Goal: Task Accomplishment & Management: Complete application form

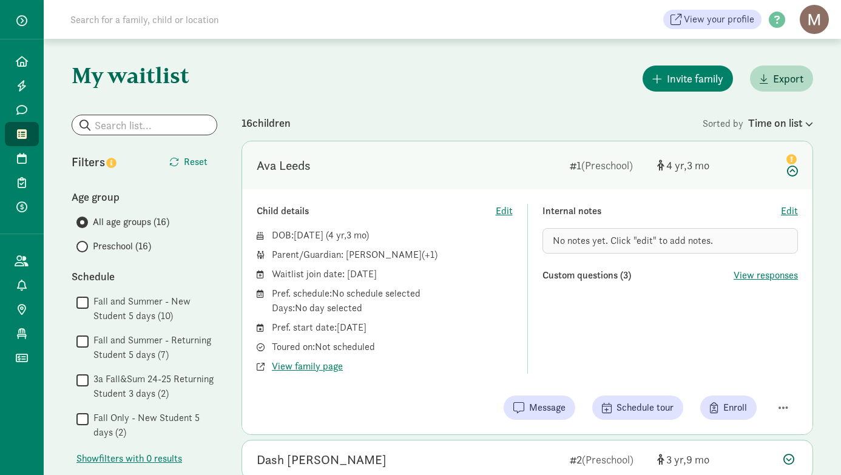
scroll to position [19, 0]
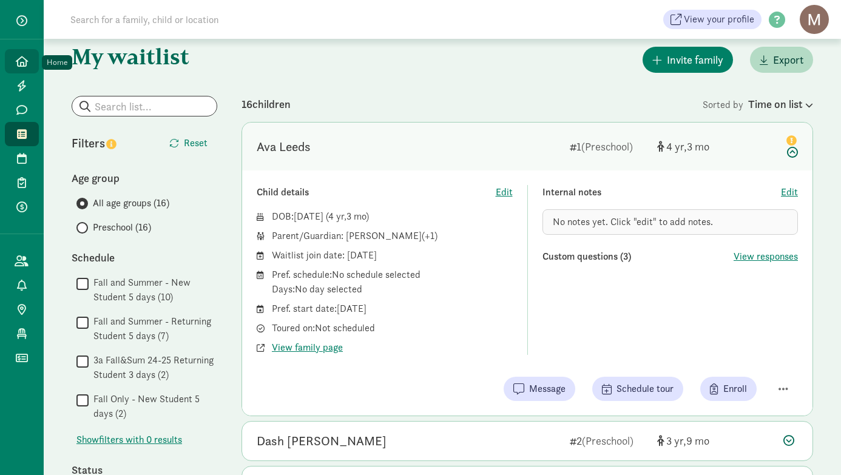
click at [20, 64] on icon at bounding box center [22, 61] width 12 height 11
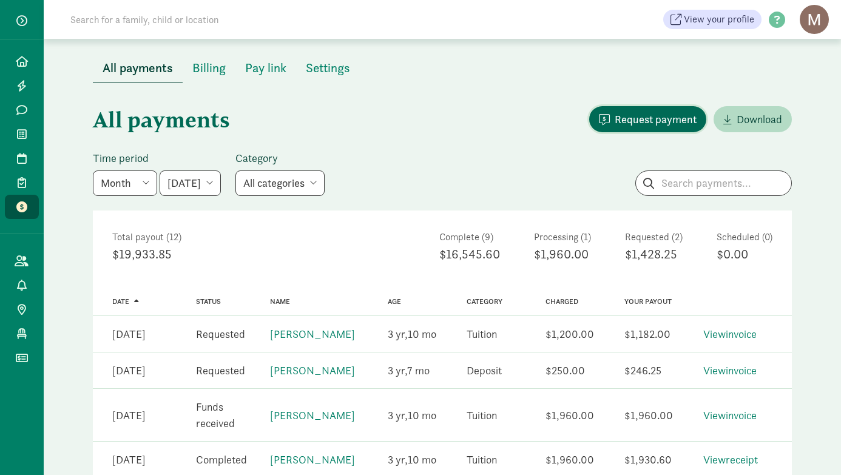
click at [627, 121] on span "Request payment" at bounding box center [656, 119] width 82 height 16
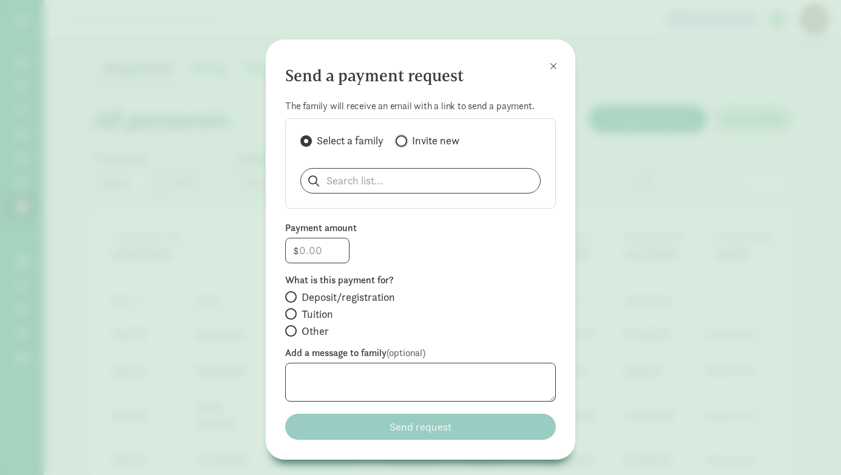
click at [403, 142] on input "Invite new" at bounding box center [400, 141] width 8 height 8
radio input "true"
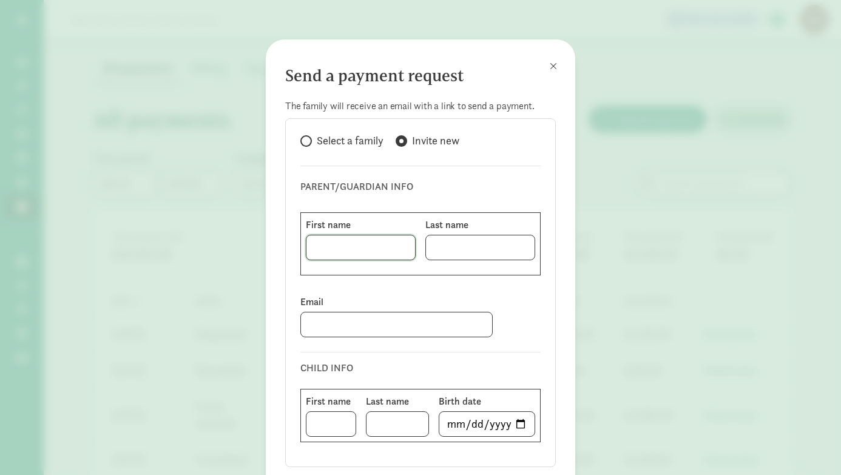
click at [339, 251] on input at bounding box center [360, 247] width 109 height 24
paste input "[PERSON_NAME]"
drag, startPoint x: 354, startPoint y: 249, endPoint x: 396, endPoint y: 251, distance: 41.9
click at [396, 251] on input "[PERSON_NAME]" at bounding box center [360, 247] width 109 height 24
type input "Autum"
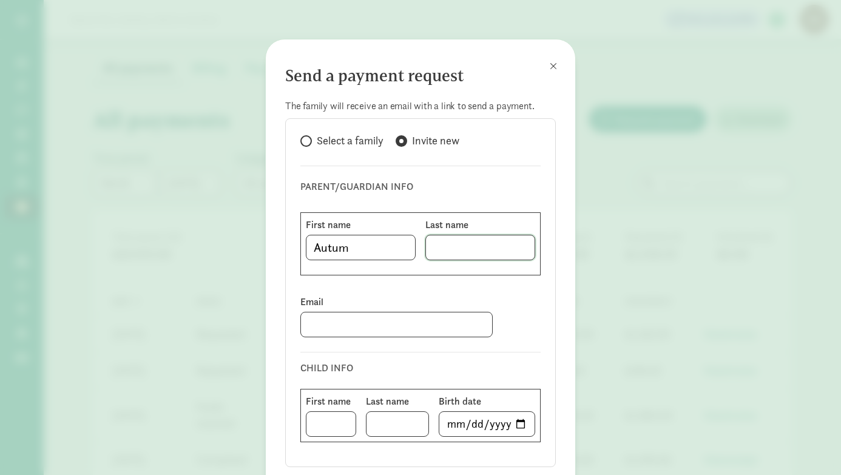
click at [491, 254] on input at bounding box center [480, 247] width 109 height 24
paste input "Covert"
type input "Covert"
click at [334, 333] on input at bounding box center [396, 324] width 191 height 24
paste input "[EMAIL_ADDRESS][DOMAIN_NAME]"
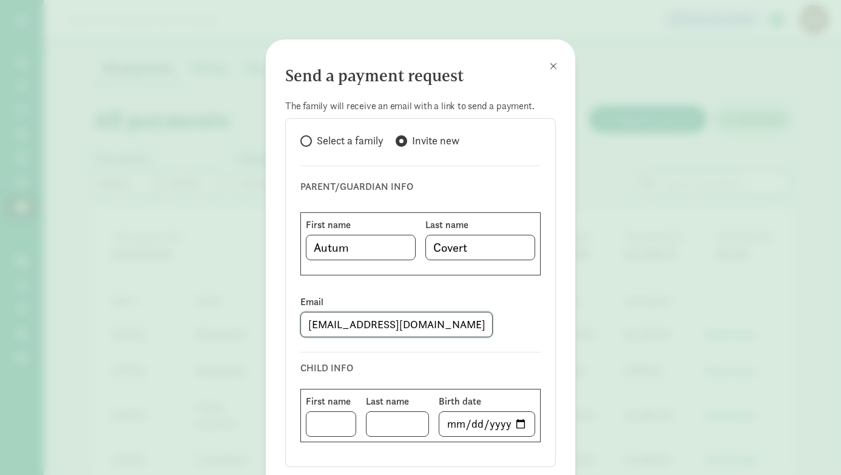
type input "[EMAIL_ADDRESS][DOMAIN_NAME]"
click at [321, 426] on input at bounding box center [330, 424] width 49 height 24
type input "Cade"
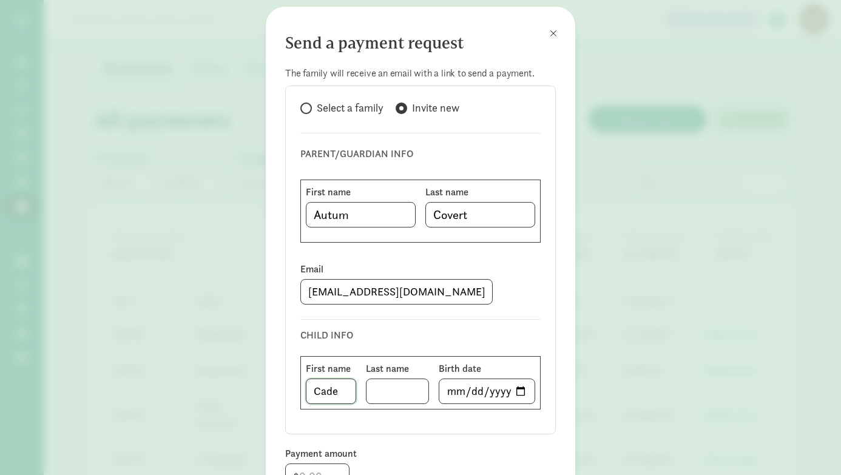
scroll to position [38, 0]
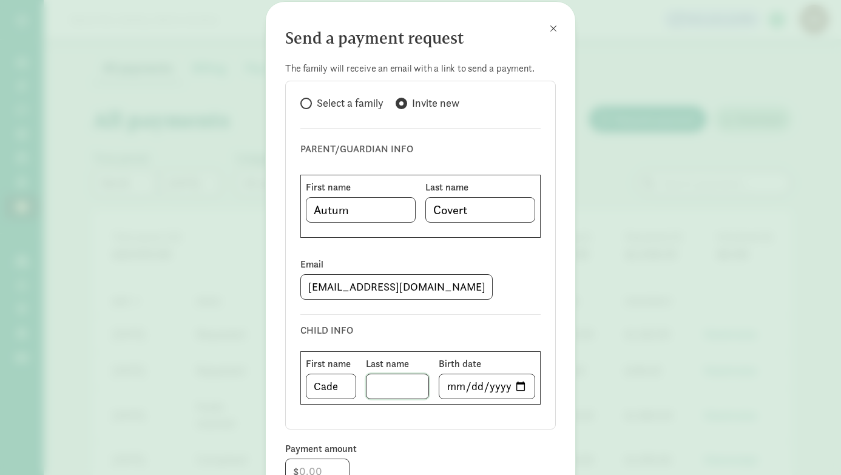
click at [389, 394] on input at bounding box center [397, 386] width 62 height 24
paste input "[PERSON_NAME]"
type input "[PERSON_NAME]"
click at [525, 382] on input "date" at bounding box center [486, 386] width 95 height 24
type input "[DATE]"
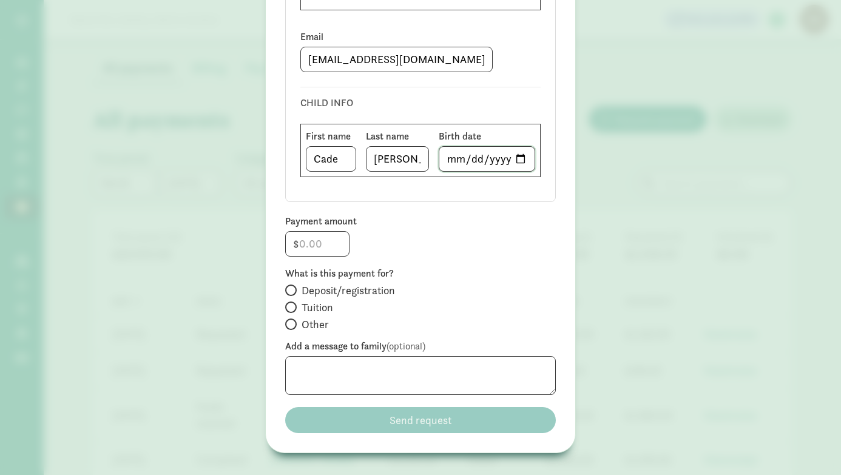
scroll to position [258, 0]
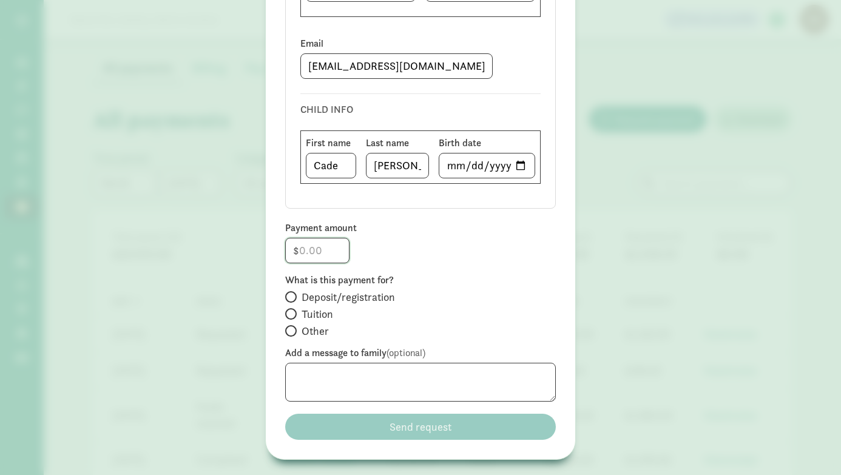
click at [323, 250] on input "number" at bounding box center [317, 250] width 63 height 24
type input "250"
click at [293, 297] on span at bounding box center [291, 297] width 12 height 12
click at [293, 297] on input "Deposit/registration" at bounding box center [289, 297] width 8 height 8
radio input "true"
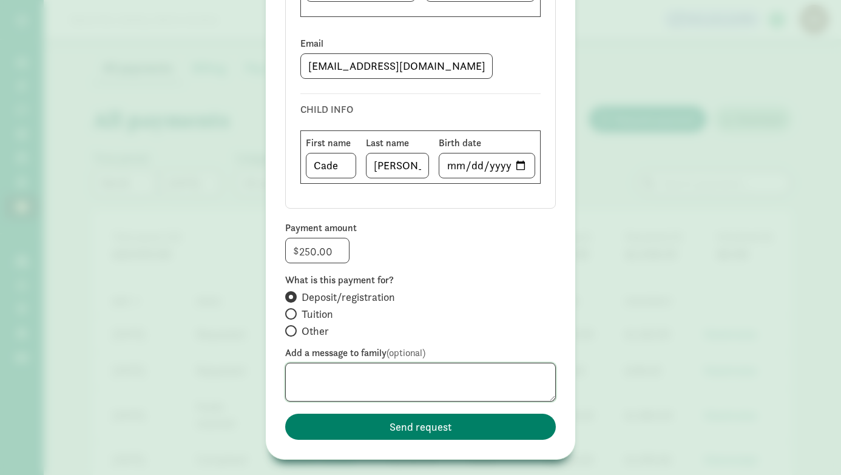
click at [373, 376] on textarea at bounding box center [420, 382] width 271 height 39
paste textarea "Thank you for submitting the registration form for [PERSON_NAME] to begin with …"
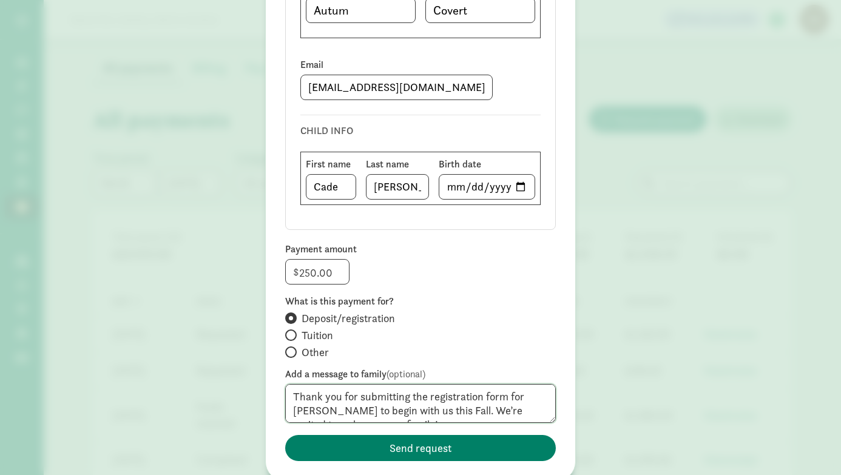
scroll to position [235, 0]
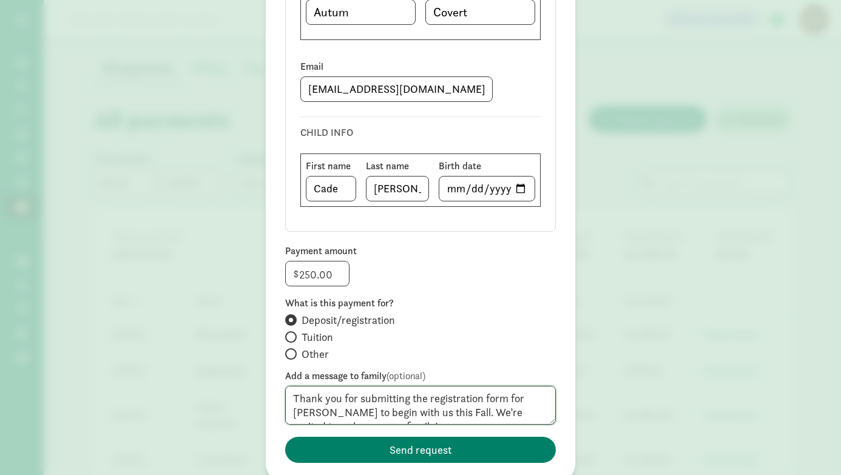
drag, startPoint x: 511, startPoint y: 399, endPoint x: 302, endPoint y: 411, distance: 209.0
click at [301, 411] on textarea "Thank you for submitting the registration form for [PERSON_NAME] to begin with …" at bounding box center [420, 405] width 271 height 39
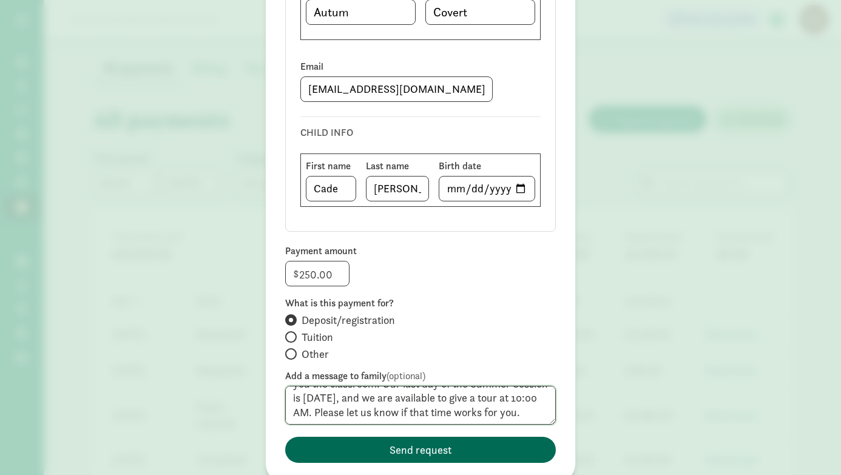
type textarea "Thank you for submitting the registration form to begin with us this Fall. We’r…"
click at [366, 445] on span "Send request" at bounding box center [420, 450] width 251 height 16
